Goal: Task Accomplishment & Management: Manage account settings

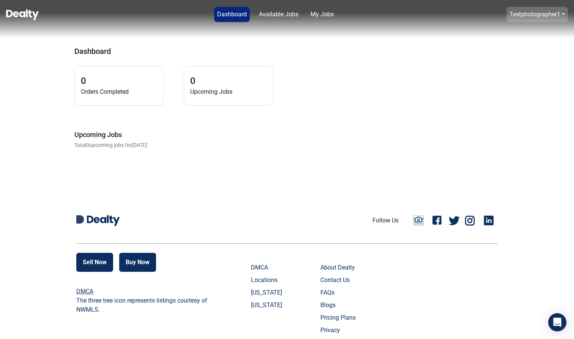
click at [525, 14] on link "Testphotographer1" at bounding box center [534, 14] width 51 height 7
click at [517, 28] on button "Logout" at bounding box center [514, 30] width 37 height 12
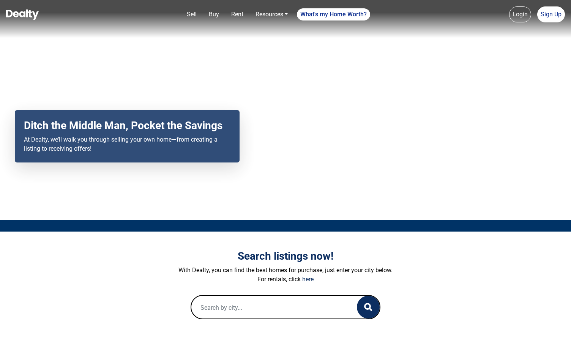
click at [520, 11] on link "Login" at bounding box center [520, 14] width 22 height 16
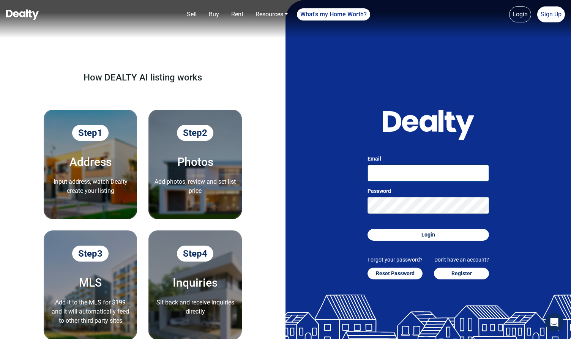
click at [405, 173] on input "Email" at bounding box center [427, 173] width 121 height 17
type input "[PERSON_NAME][EMAIL_ADDRESS][DOMAIN_NAME]"
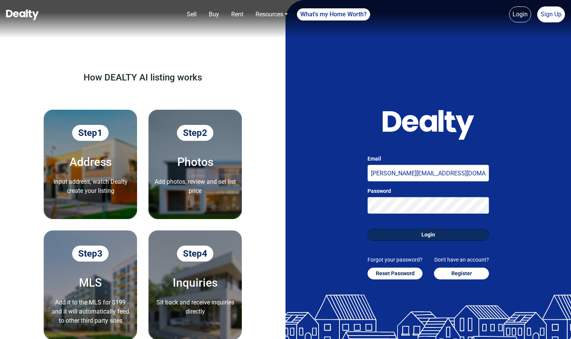
click at [426, 235] on button "Login" at bounding box center [427, 235] width 121 height 12
